Goal: Task Accomplishment & Management: Manage account settings

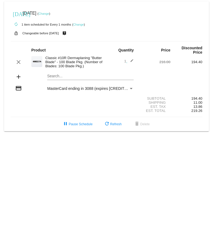
click at [77, 25] on link "Change" at bounding box center [78, 24] width 11 height 3
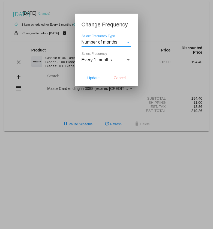
click at [124, 59] on div "Every 1 months" at bounding box center [104, 60] width 44 height 5
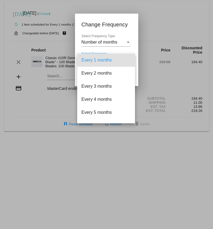
click at [109, 58] on span "Every 1 months" at bounding box center [106, 60] width 49 height 13
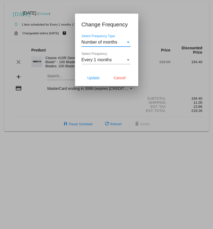
click at [113, 41] on span "Number of months" at bounding box center [100, 42] width 36 height 5
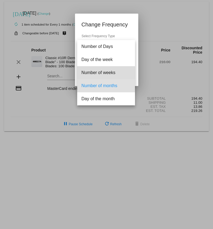
click at [108, 72] on span "Number of weeks" at bounding box center [106, 72] width 49 height 13
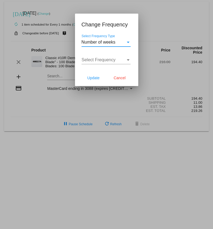
click at [109, 60] on span "Select Frequency" at bounding box center [99, 60] width 34 height 5
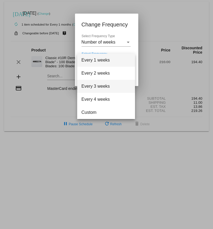
click at [106, 84] on span "Every 3 weeks" at bounding box center [106, 86] width 49 height 13
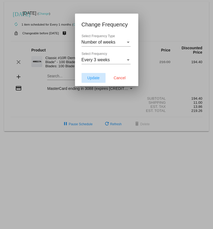
click at [94, 79] on span "Update" at bounding box center [93, 78] width 12 height 4
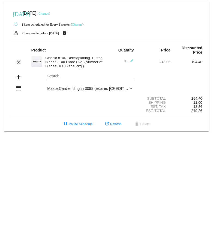
click at [80, 25] on link "Change" at bounding box center [77, 24] width 11 height 3
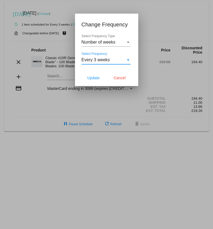
click at [128, 59] on div "Select Frequency" at bounding box center [128, 60] width 5 height 5
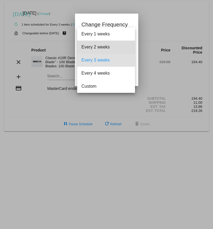
click at [110, 49] on span "Every 2 weeks" at bounding box center [106, 47] width 49 height 13
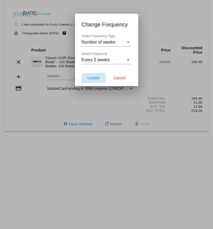
click at [94, 77] on span "Update" at bounding box center [93, 78] width 12 height 4
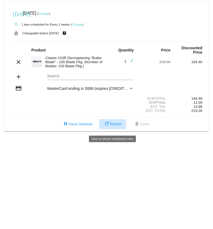
click at [115, 129] on button "refresh Refresh" at bounding box center [112, 124] width 27 height 10
click at [115, 126] on span "refresh Refresh" at bounding box center [113, 124] width 18 height 4
